Goal: Check status: Check status

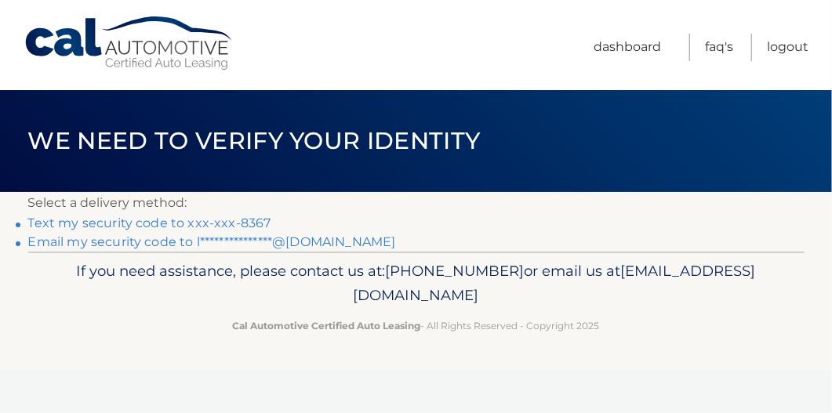
click at [224, 226] on link "Text my security code to xxx-xxx-8367" at bounding box center [149, 223] width 243 height 15
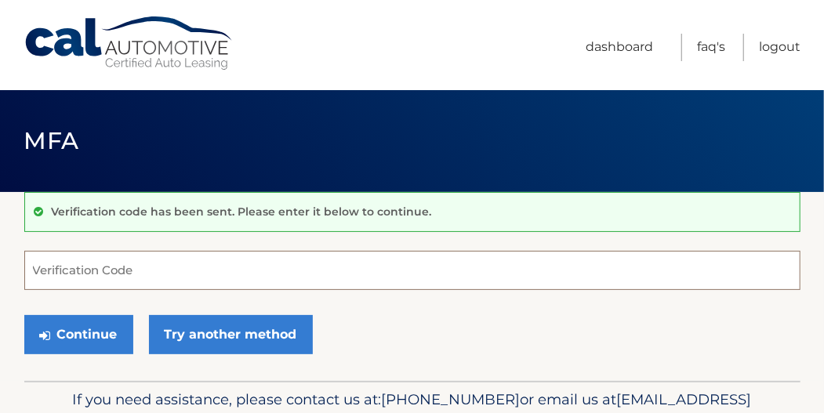
click at [104, 276] on input "Verification Code" at bounding box center [412, 270] width 777 height 39
click at [129, 275] on input "Verification Code" at bounding box center [412, 270] width 777 height 39
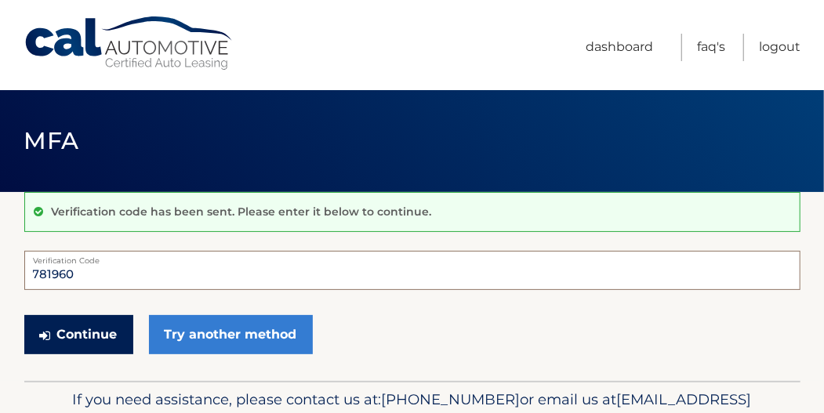
type input "781960"
click at [72, 334] on button "Continue" at bounding box center [78, 334] width 109 height 39
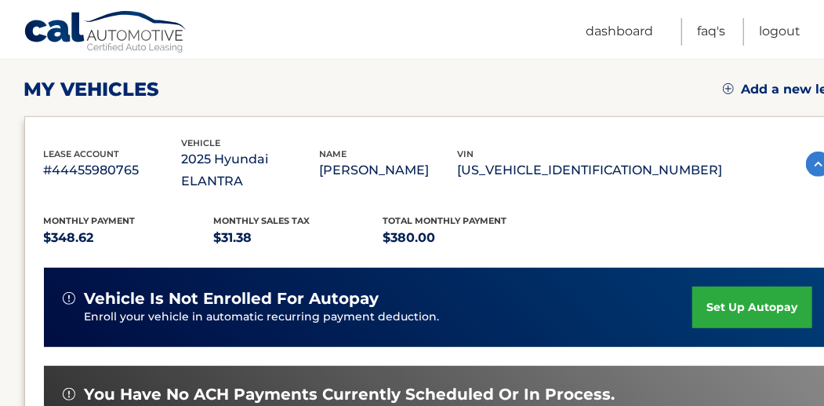
scroll to position [418, 0]
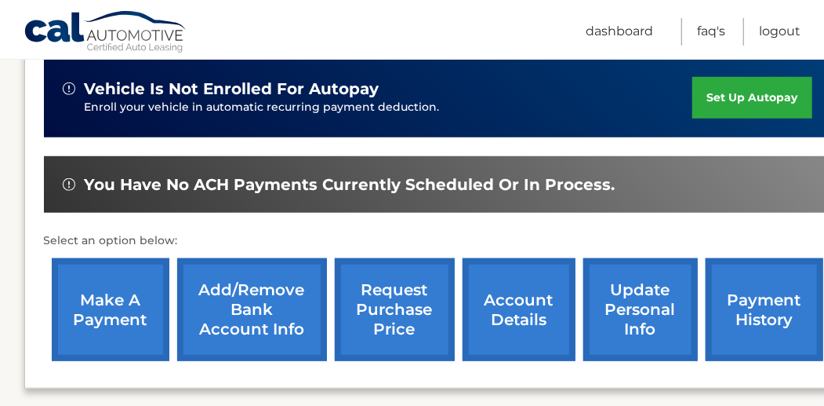
click at [759, 289] on link "payment history" at bounding box center [765, 309] width 118 height 103
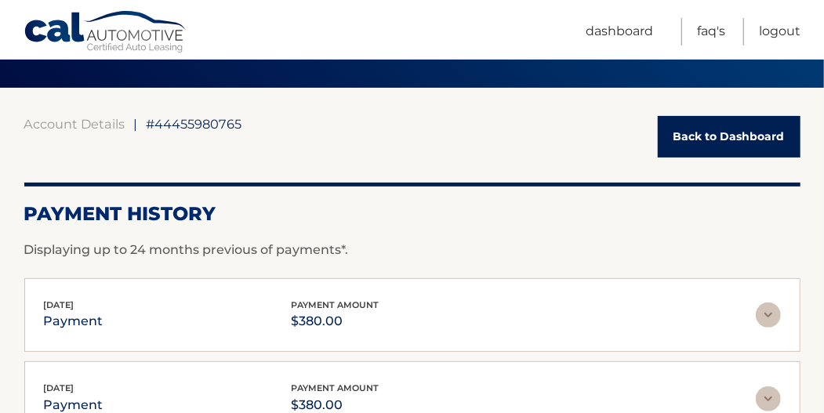
scroll to position [209, 0]
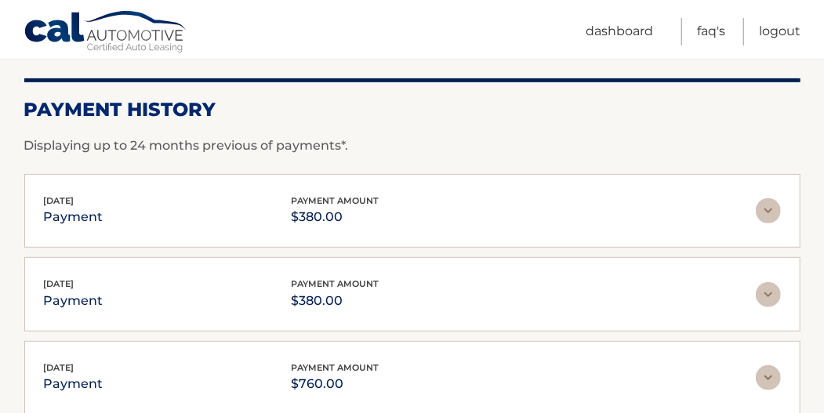
click at [771, 210] on img at bounding box center [768, 210] width 25 height 25
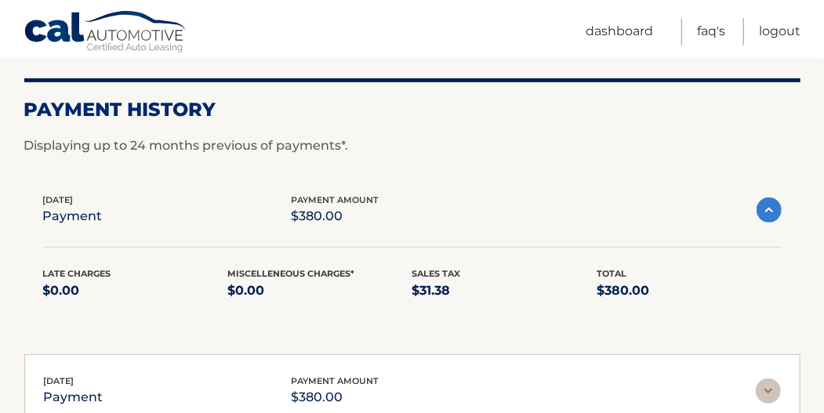
click at [762, 216] on img at bounding box center [769, 210] width 25 height 25
